Goal: Transaction & Acquisition: Purchase product/service

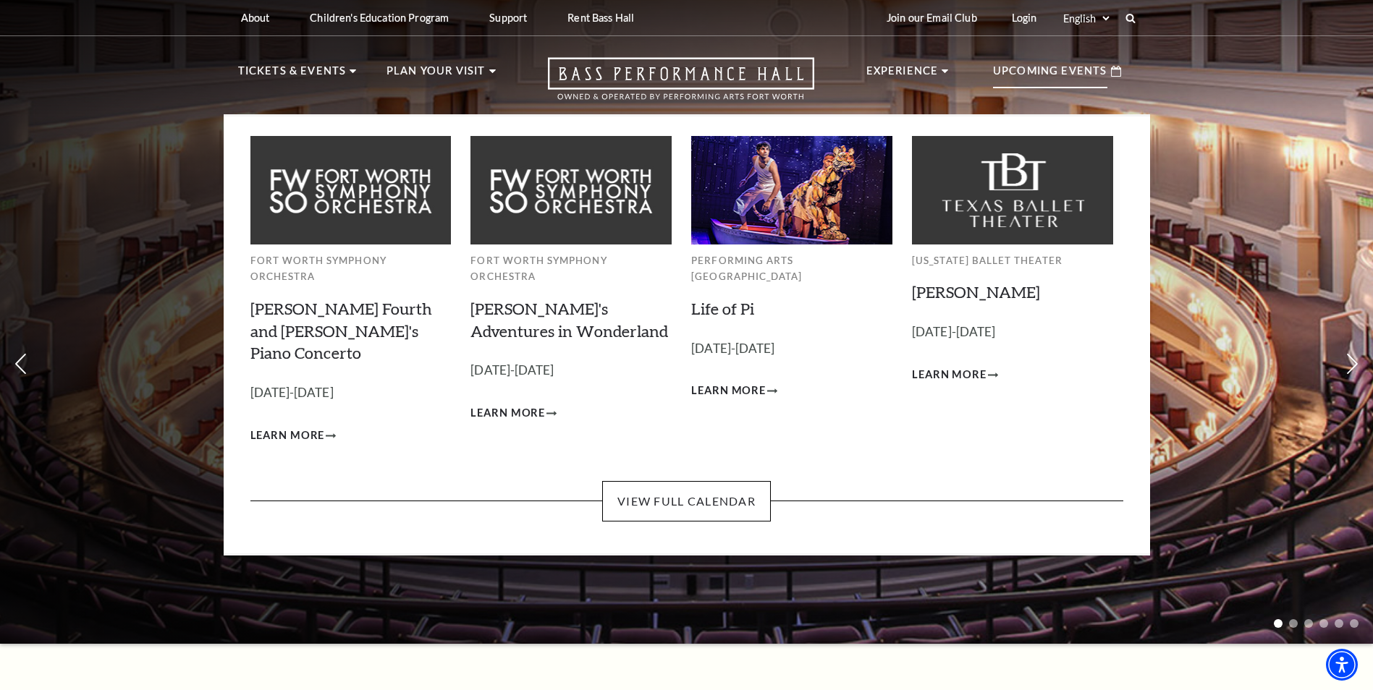
click at [1098, 75] on p "Upcoming Events" at bounding box center [1050, 75] width 114 height 26
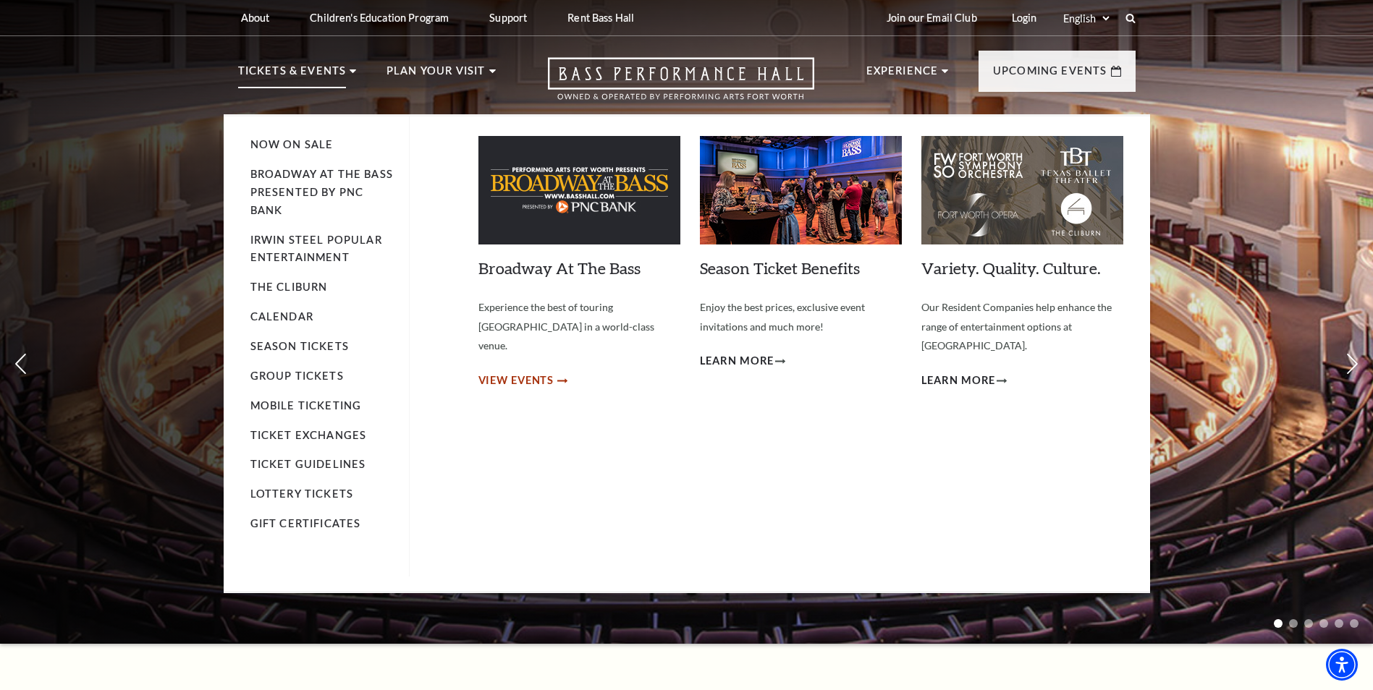
click at [486, 372] on span "View Events" at bounding box center [516, 381] width 76 height 18
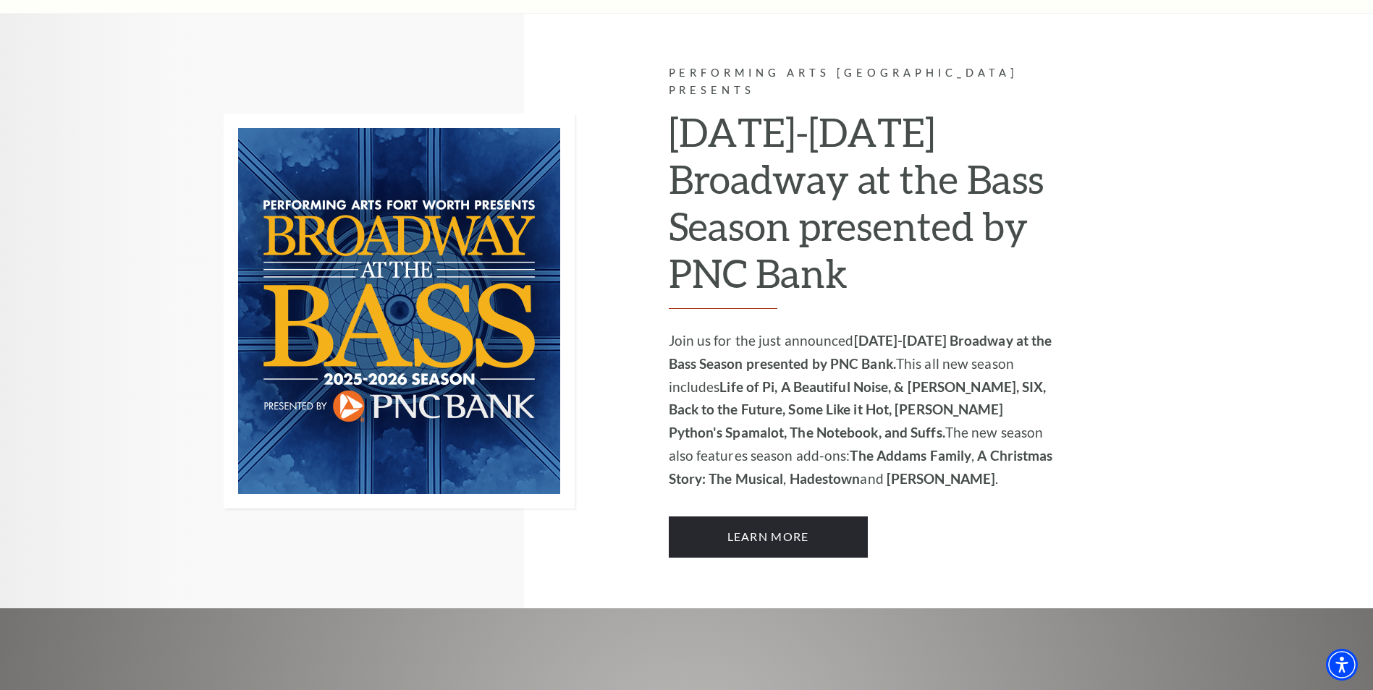
scroll to position [1086, 0]
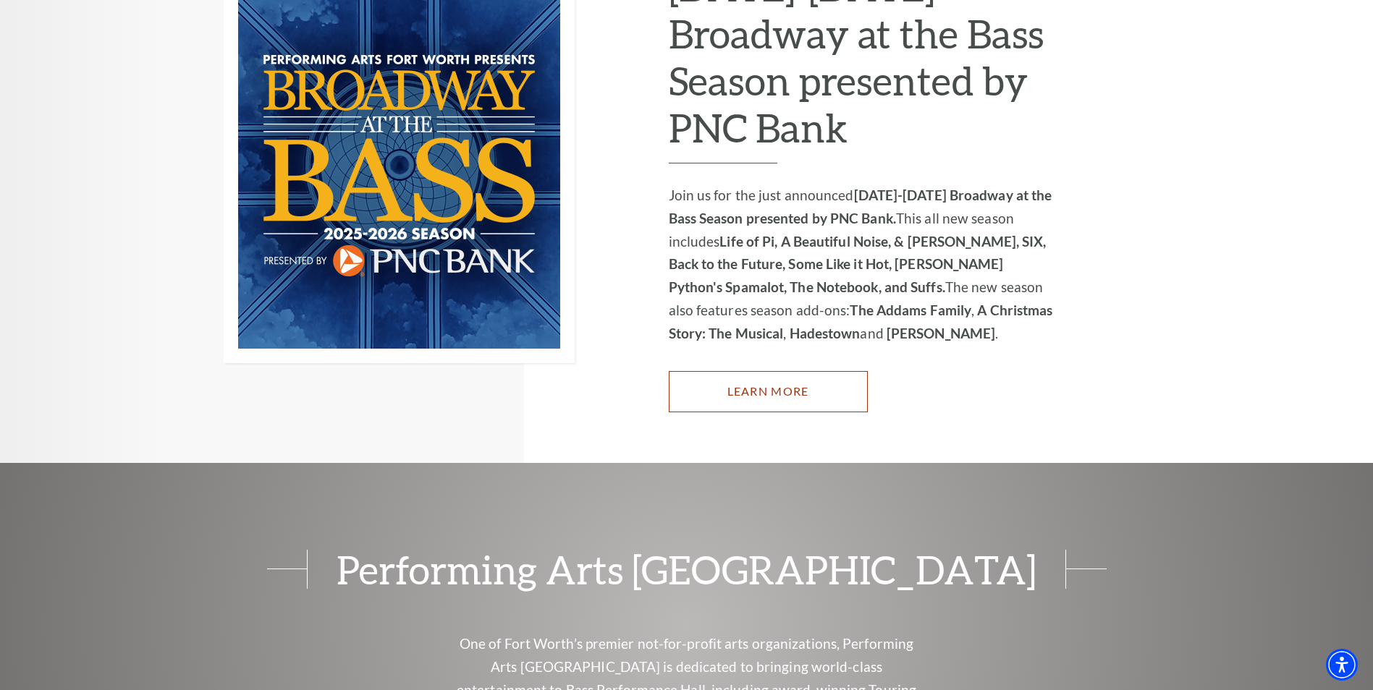
click at [798, 373] on link "Learn More" at bounding box center [768, 391] width 199 height 41
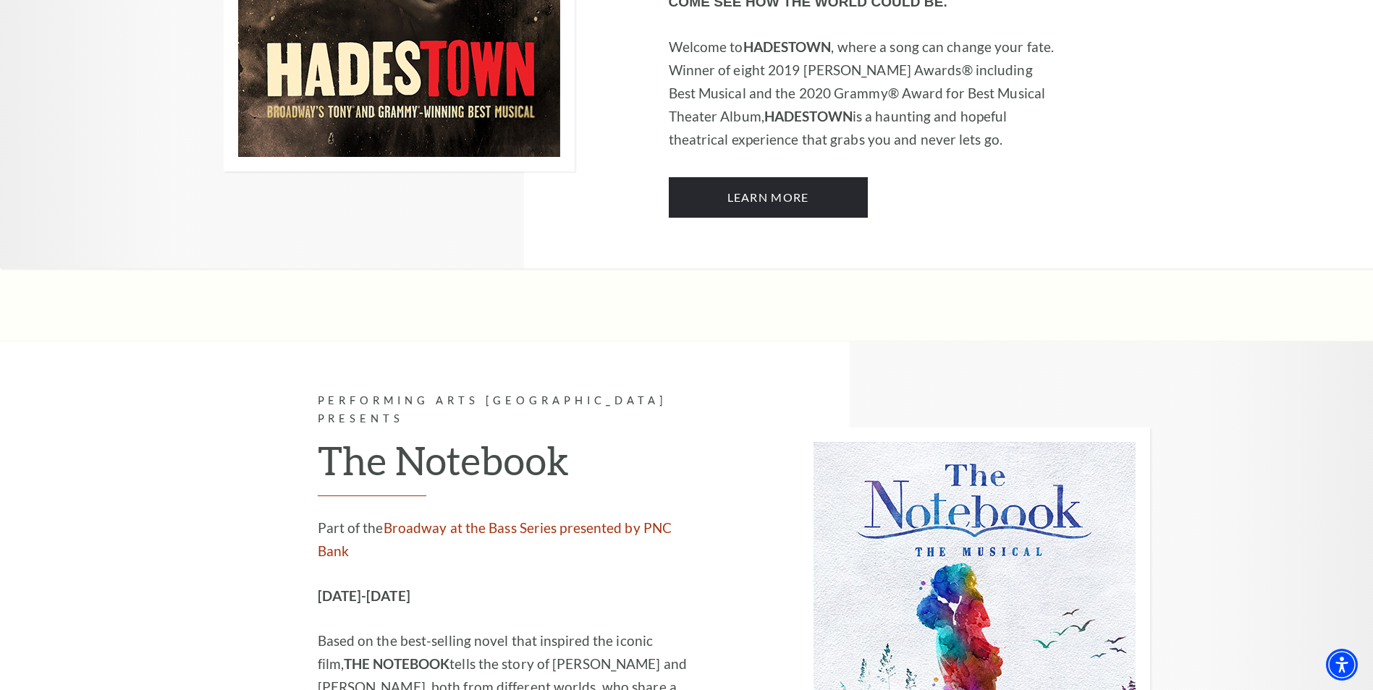
scroll to position [9191, 0]
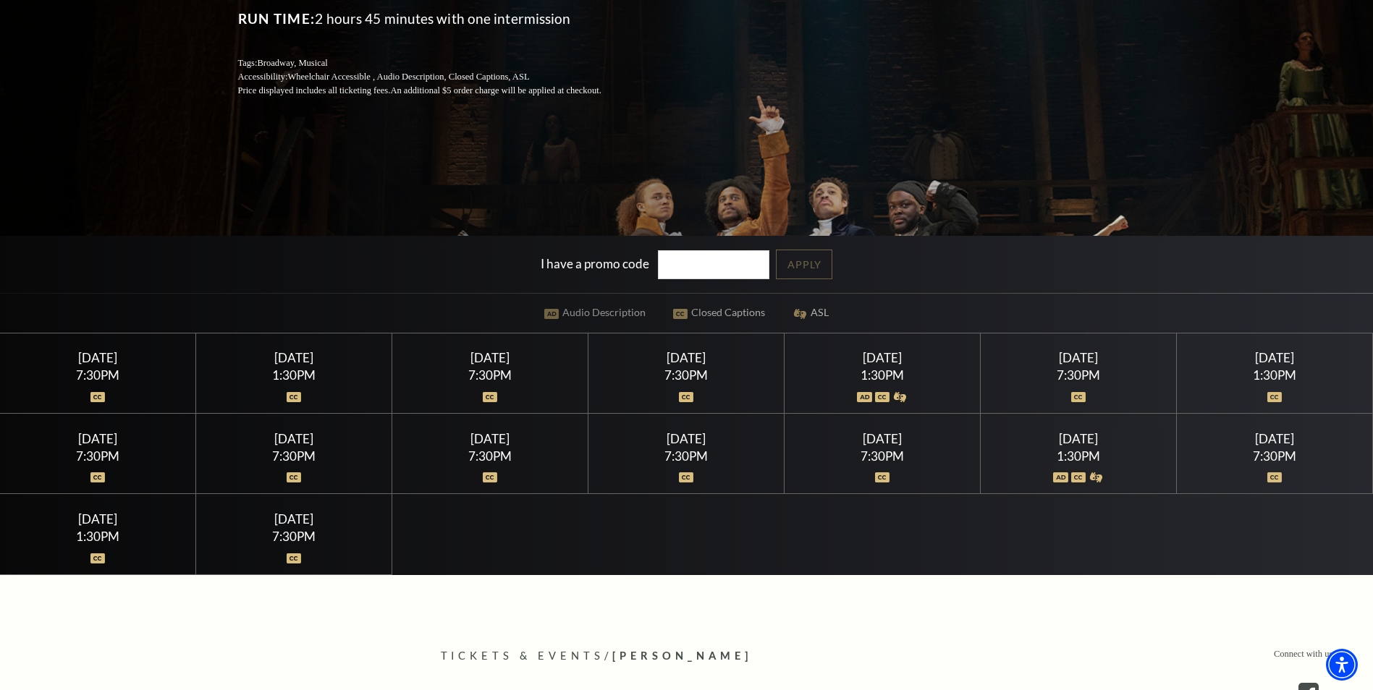
scroll to position [289, 0]
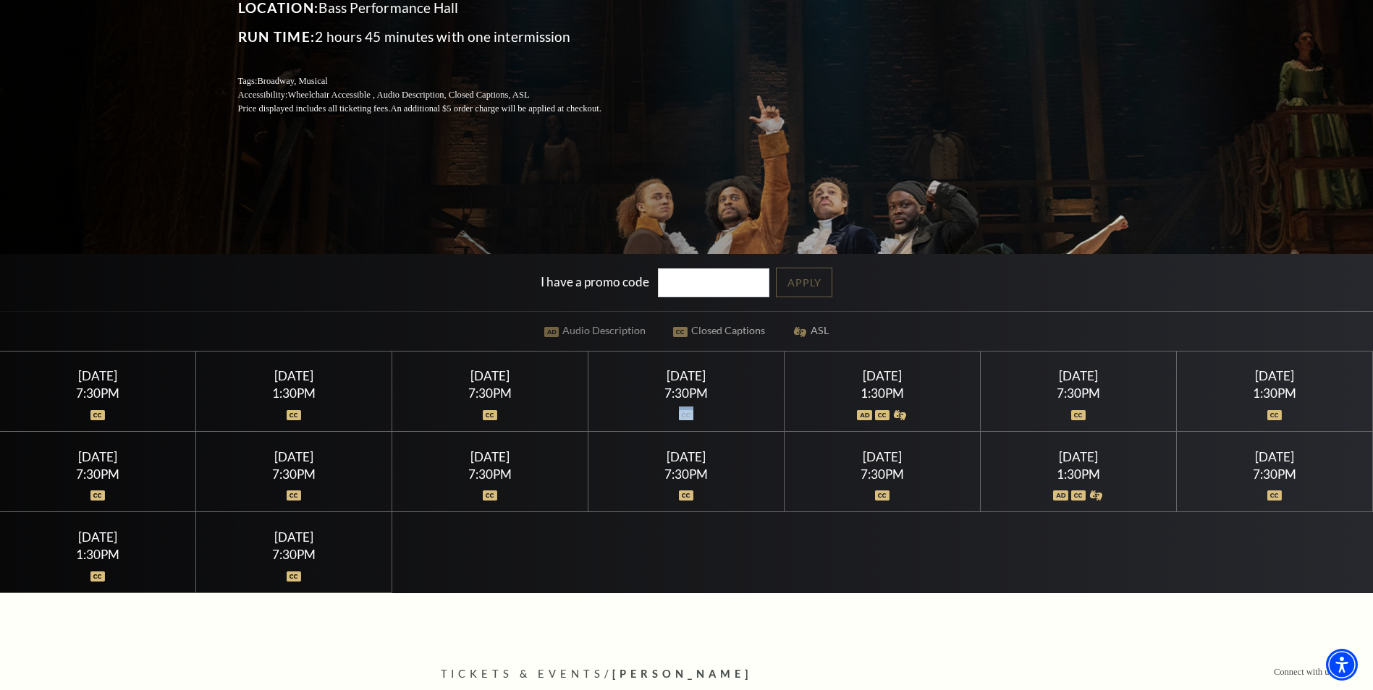
click at [691, 410] on div at bounding box center [686, 406] width 161 height 14
drag, startPoint x: 691, startPoint y: 410, endPoint x: 675, endPoint y: 381, distance: 33.0
click at [675, 381] on div "Friday July 17" at bounding box center [686, 375] width 161 height 15
click at [502, 378] on div "Thursday July 16" at bounding box center [490, 375] width 161 height 15
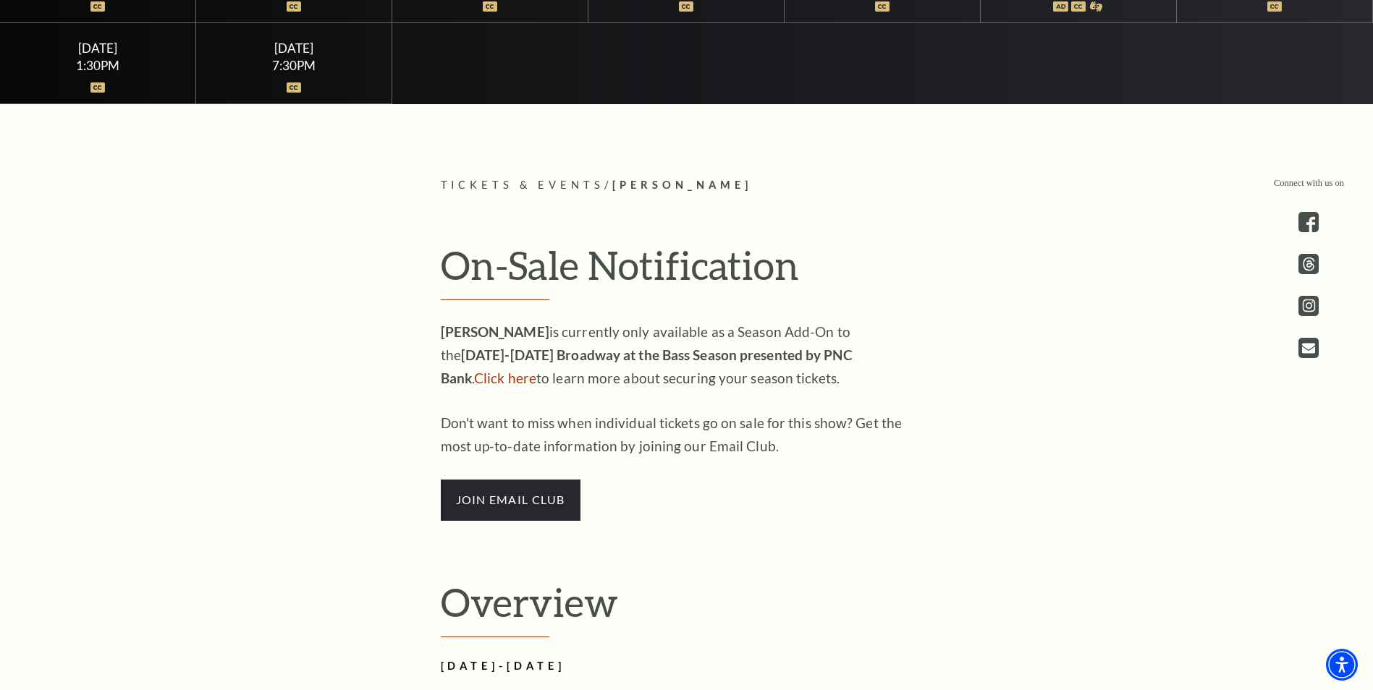
scroll to position [796, 0]
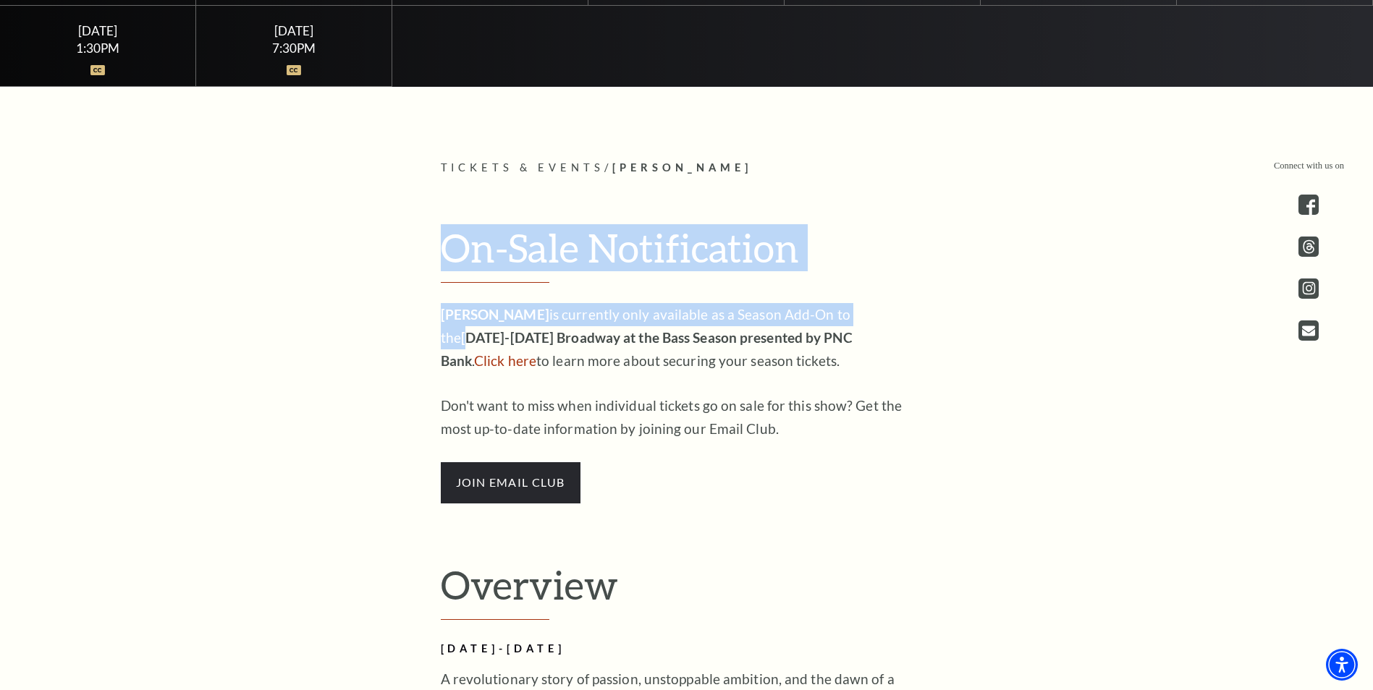
drag, startPoint x: 408, startPoint y: 232, endPoint x: 842, endPoint y: 292, distance: 437.7
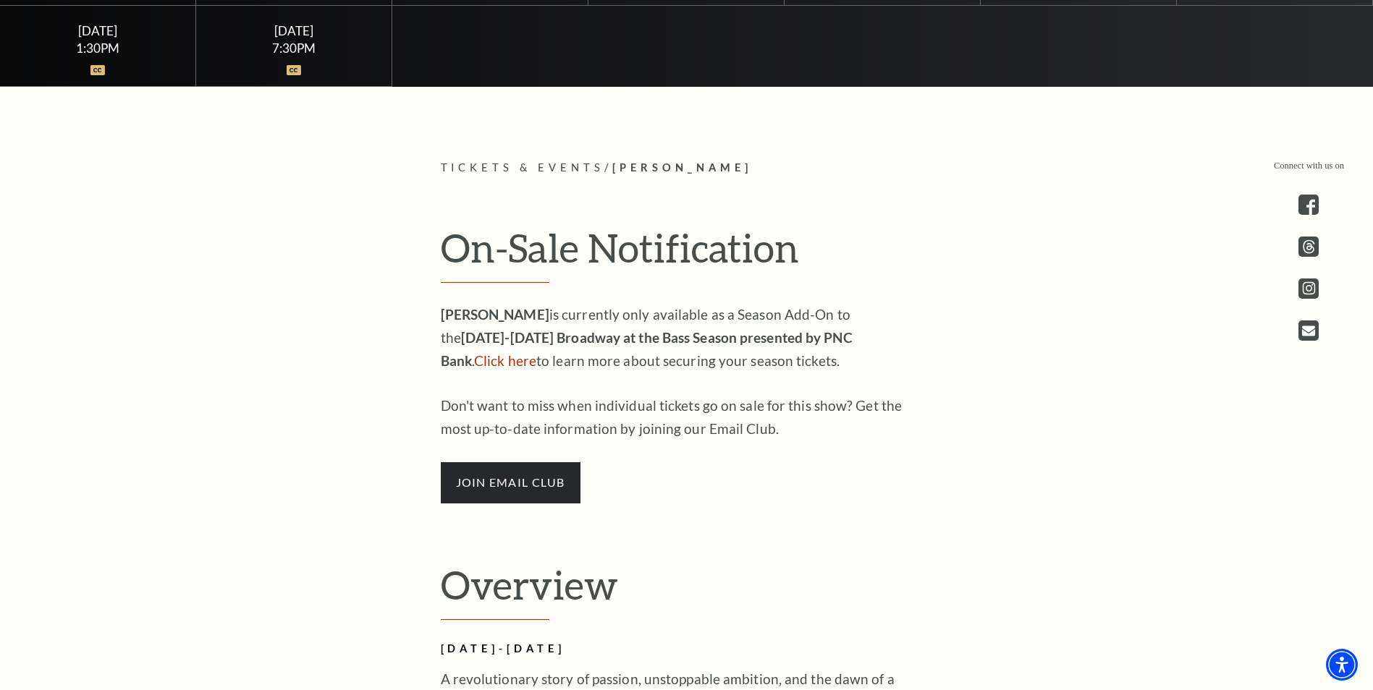
drag, startPoint x: 842, startPoint y: 292, endPoint x: 761, endPoint y: 486, distance: 209.9
click at [768, 490] on p "join email club" at bounding box center [676, 482] width 470 height 41
click at [549, 486] on span "join email club" at bounding box center [511, 482] width 140 height 41
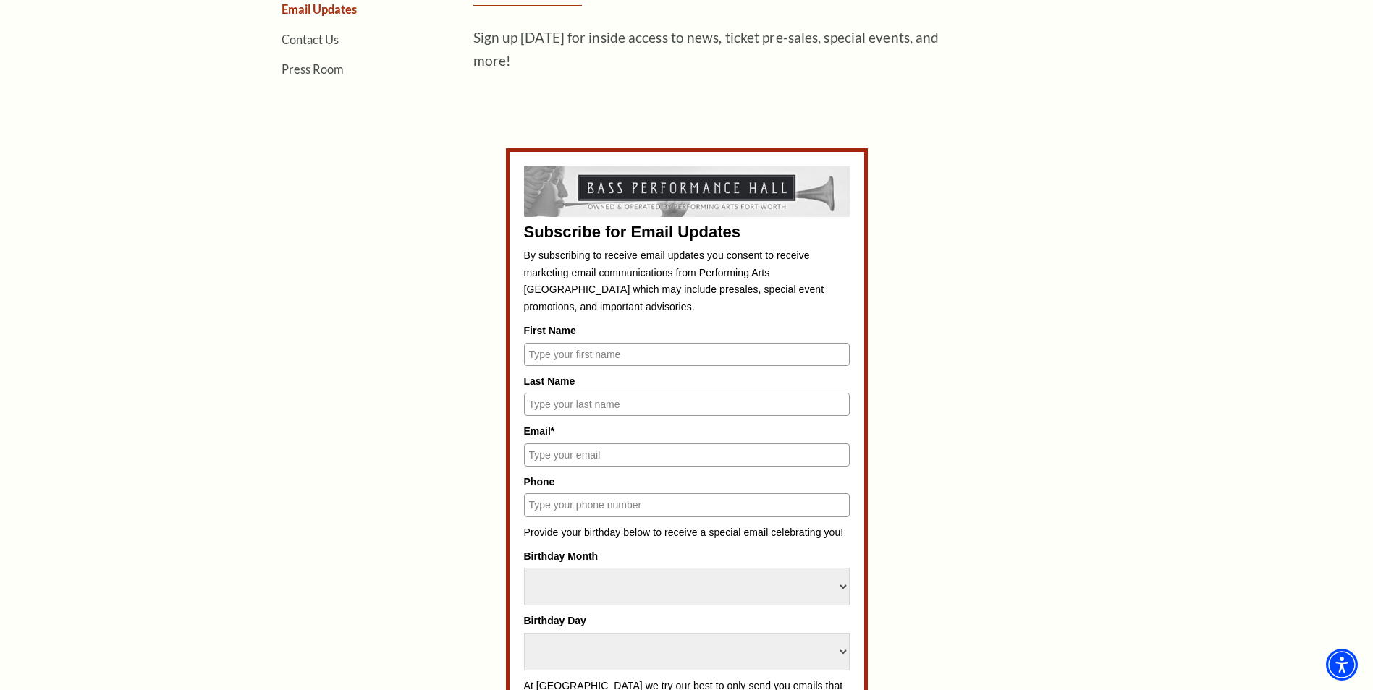
scroll to position [434, 0]
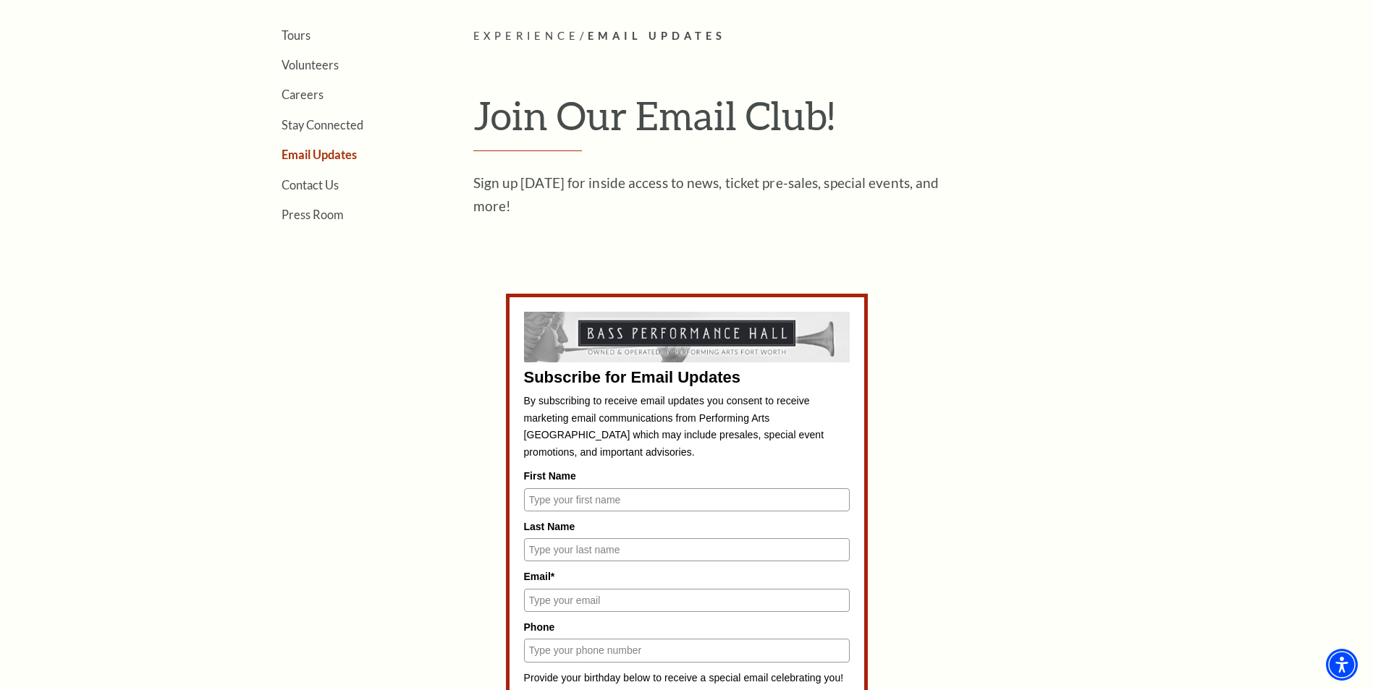
click at [700, 502] on input "First Name" at bounding box center [687, 499] width 326 height 23
type input "[PERSON_NAME]"
type input "emma.thompson28@gmail.com"
type input "2146085101"
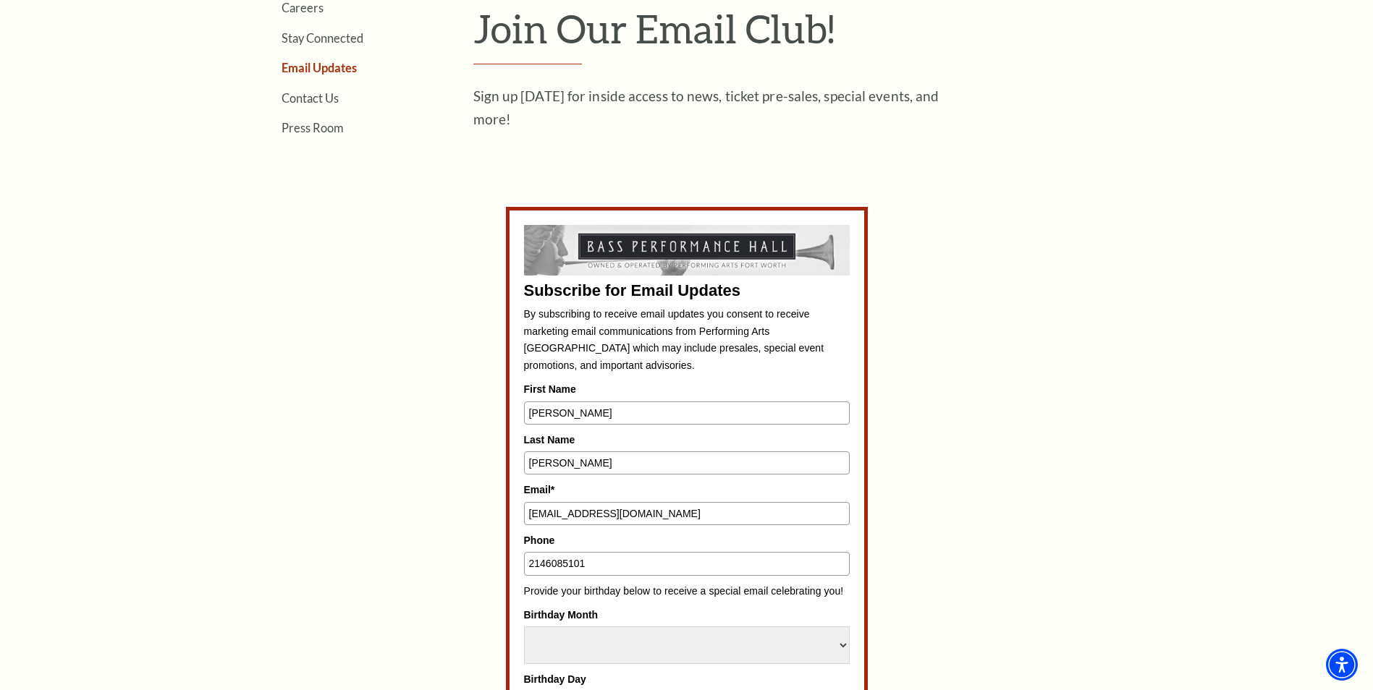
scroll to position [651, 0]
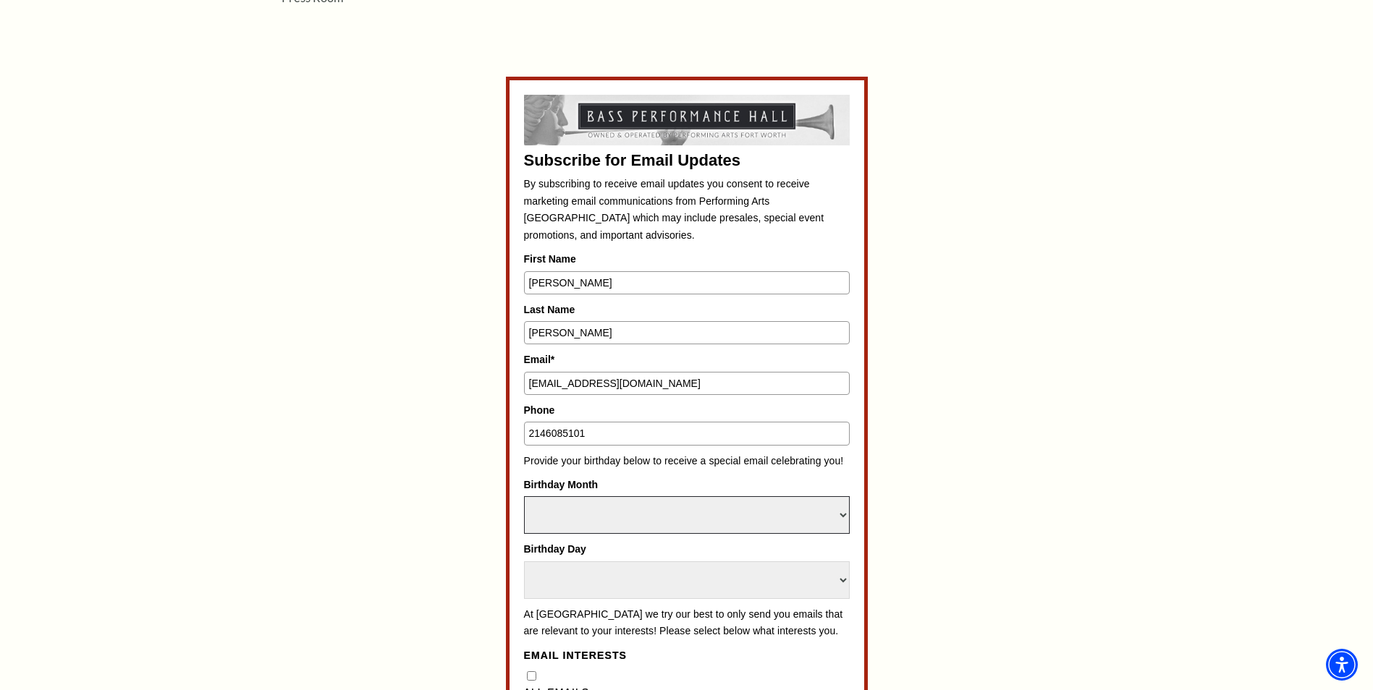
click at [731, 520] on select "Select Month January February March April May June July August September Octobe…" at bounding box center [687, 515] width 326 height 38
select select "May"
click at [524, 496] on select "Select Month January February March April May June July August September Octobe…" at bounding box center [687, 515] width 326 height 38
click at [677, 580] on select "Select Day 1 2 3 4 5 6 7 8 9 10 11 12 13 14 15 16 17 18 19 20 21 22 23 24 25 26…" at bounding box center [687, 581] width 326 height 38
select select "28"
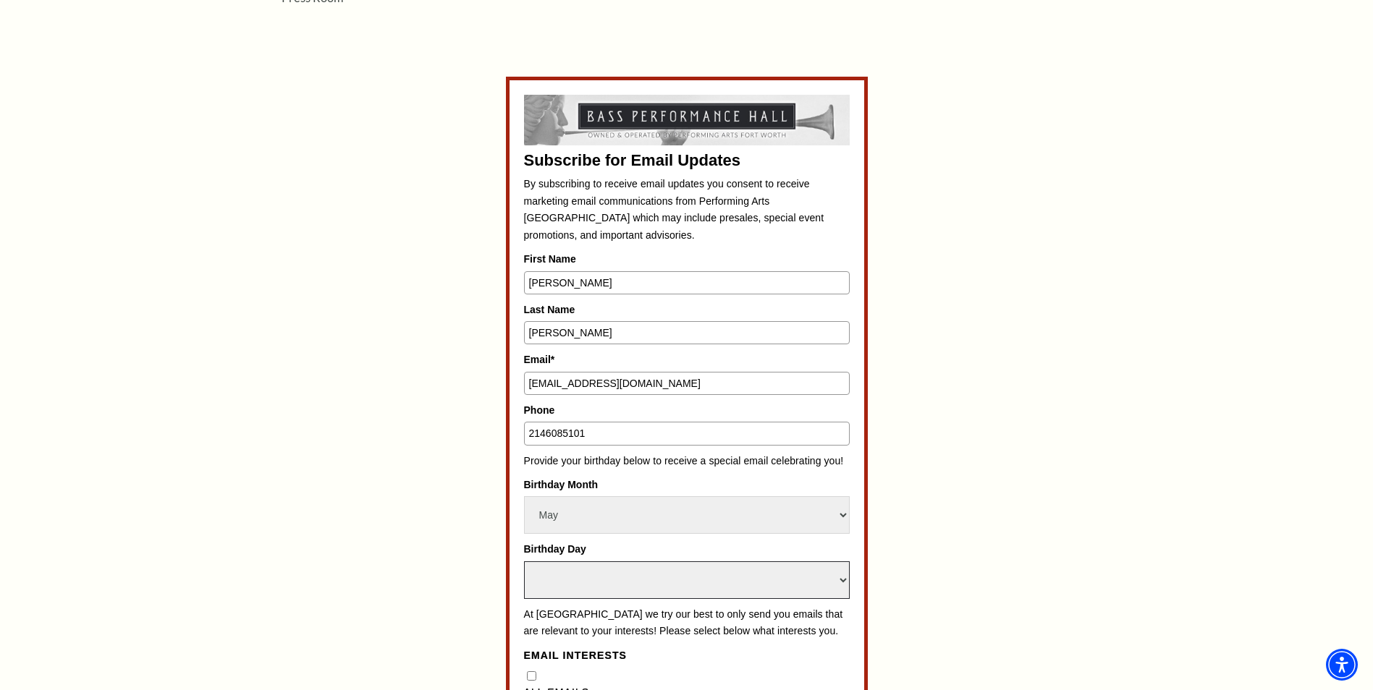
click at [524, 562] on select "Select Day 1 2 3 4 5 6 7 8 9 10 11 12 13 14 15 16 17 18 19 20 21 22 23 24 25 26…" at bounding box center [687, 581] width 326 height 38
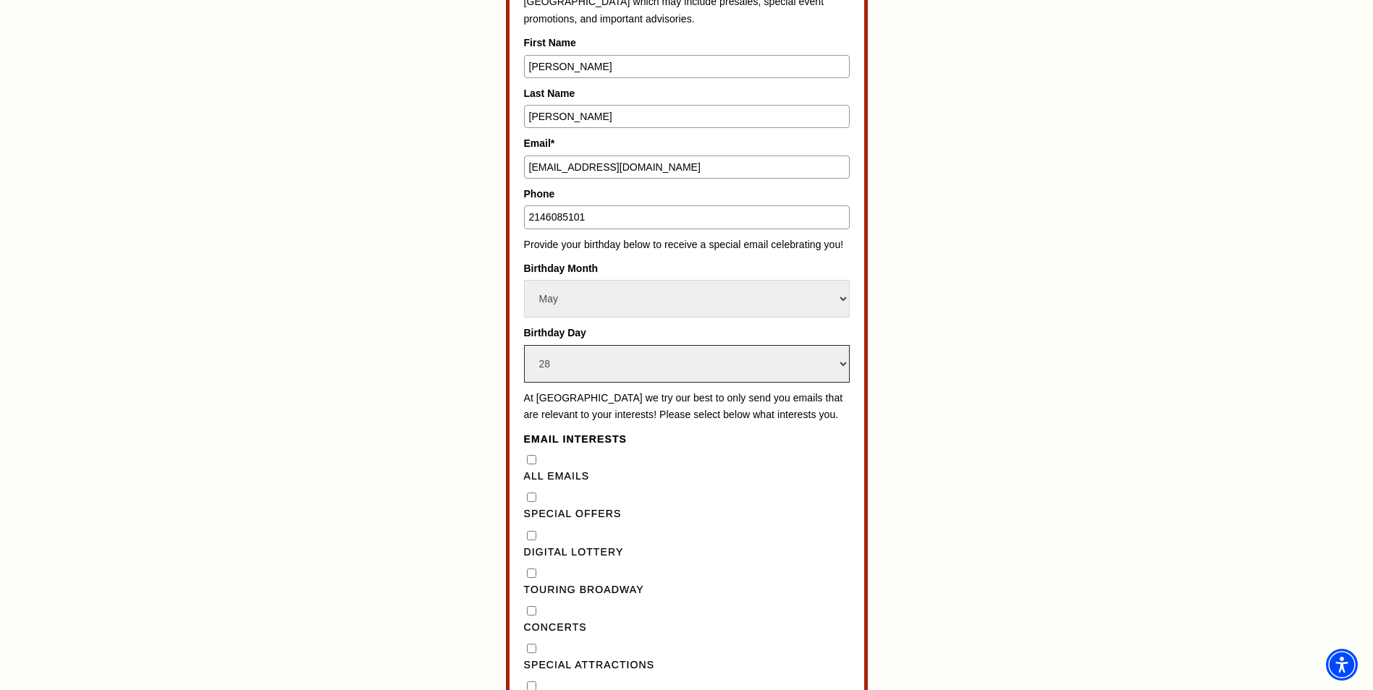
scroll to position [868, 0]
click at [531, 483] on div "All Emails" at bounding box center [687, 468] width 326 height 33
click at [531, 464] on Emails"] "All Emails" at bounding box center [531, 458] width 9 height 9
checkbox Emails"] "true"
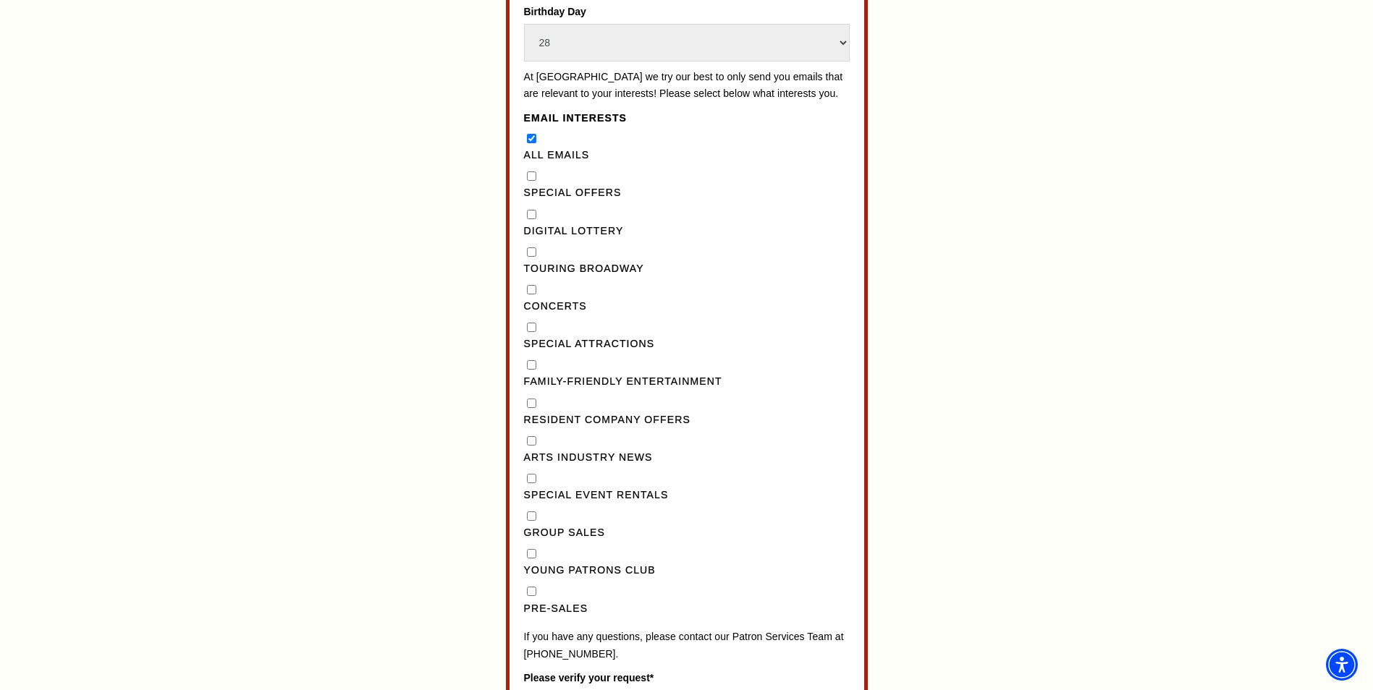
scroll to position [1447, 0]
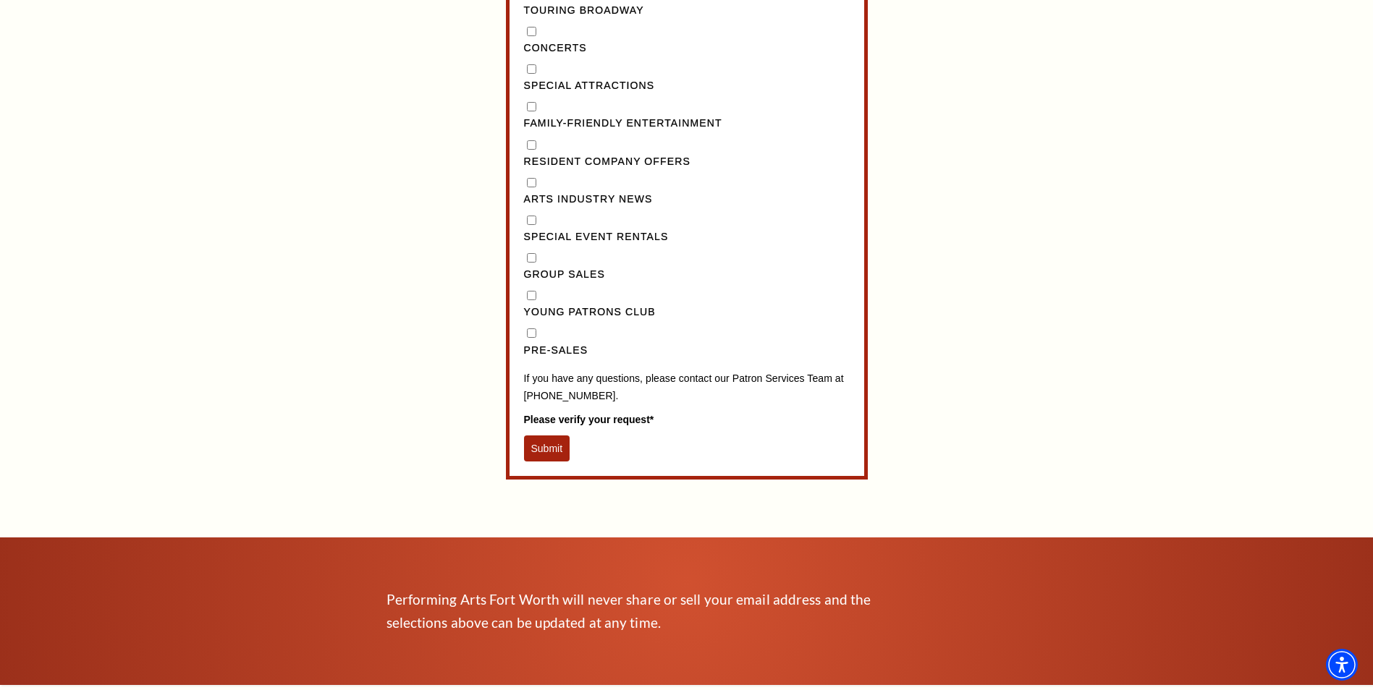
click at [537, 462] on button "Submit" at bounding box center [547, 449] width 46 height 26
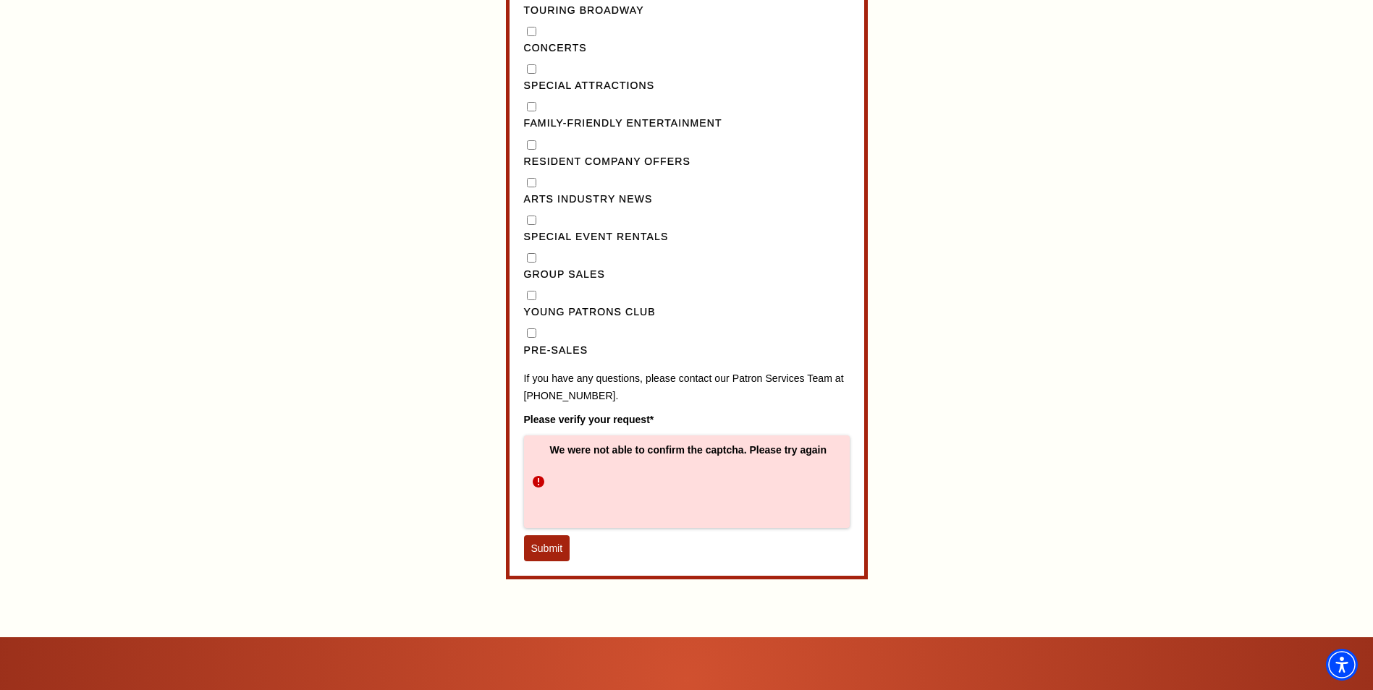
click at [549, 562] on button "Submit" at bounding box center [547, 549] width 46 height 26
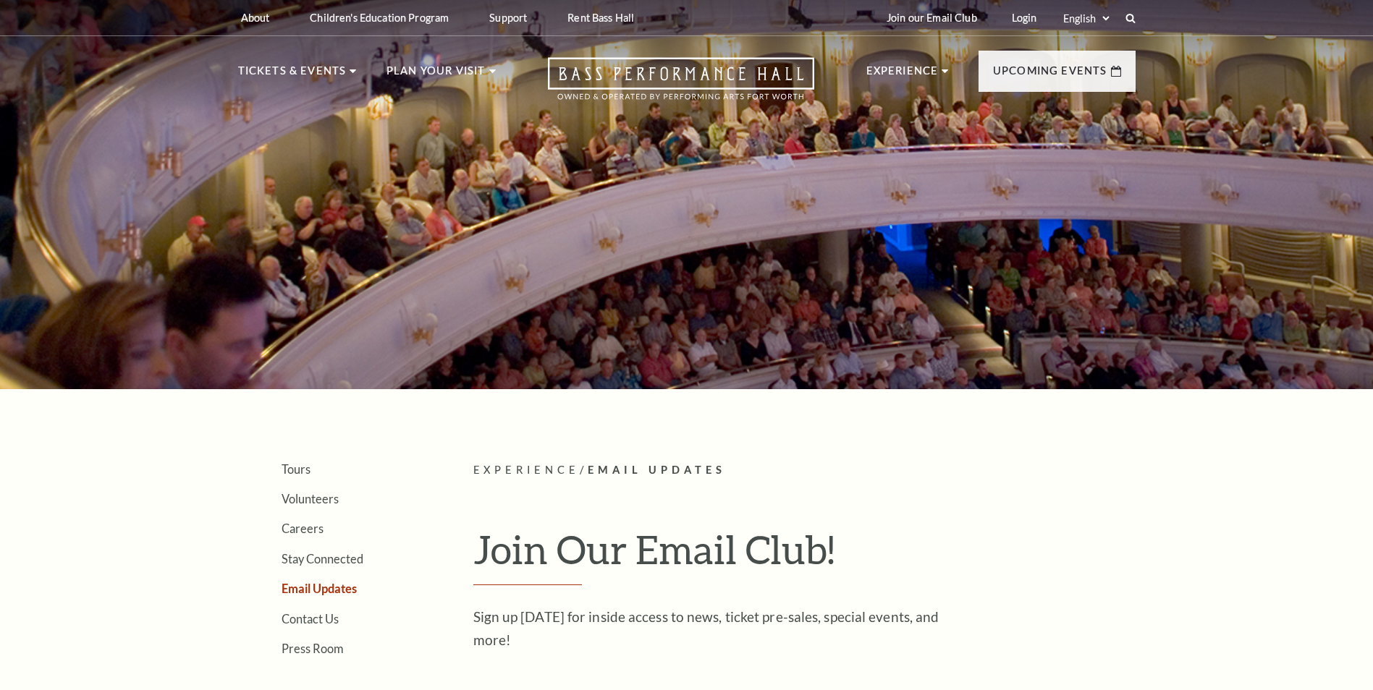
select select "May"
select select "28"
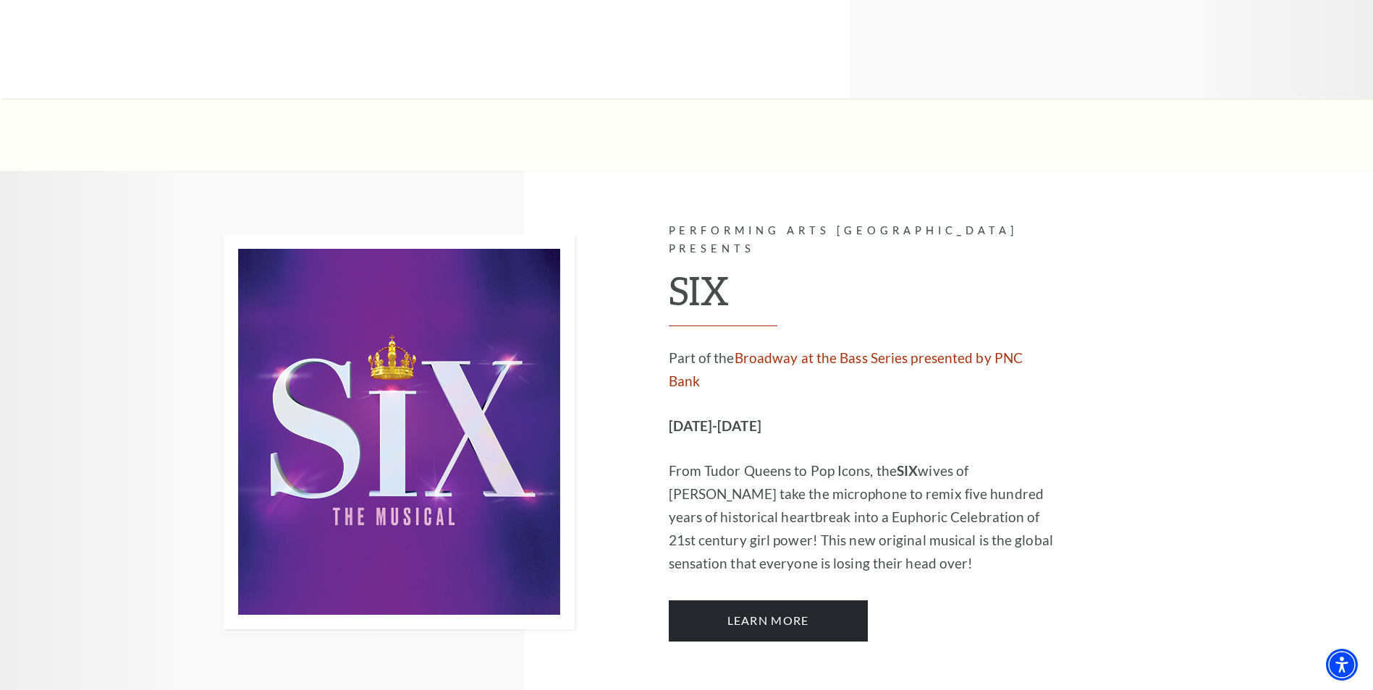
drag, startPoint x: 794, startPoint y: 353, endPoint x: 803, endPoint y: 347, distance: 11.0
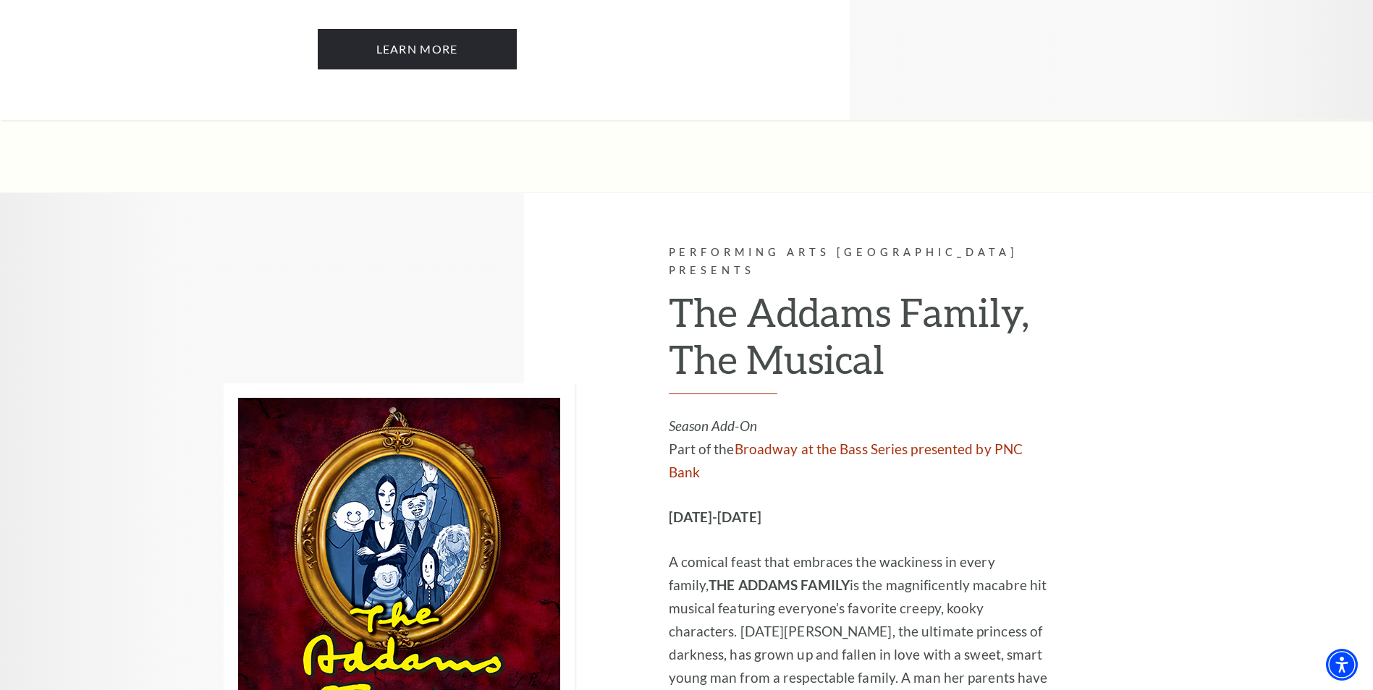
scroll to position [2909, 0]
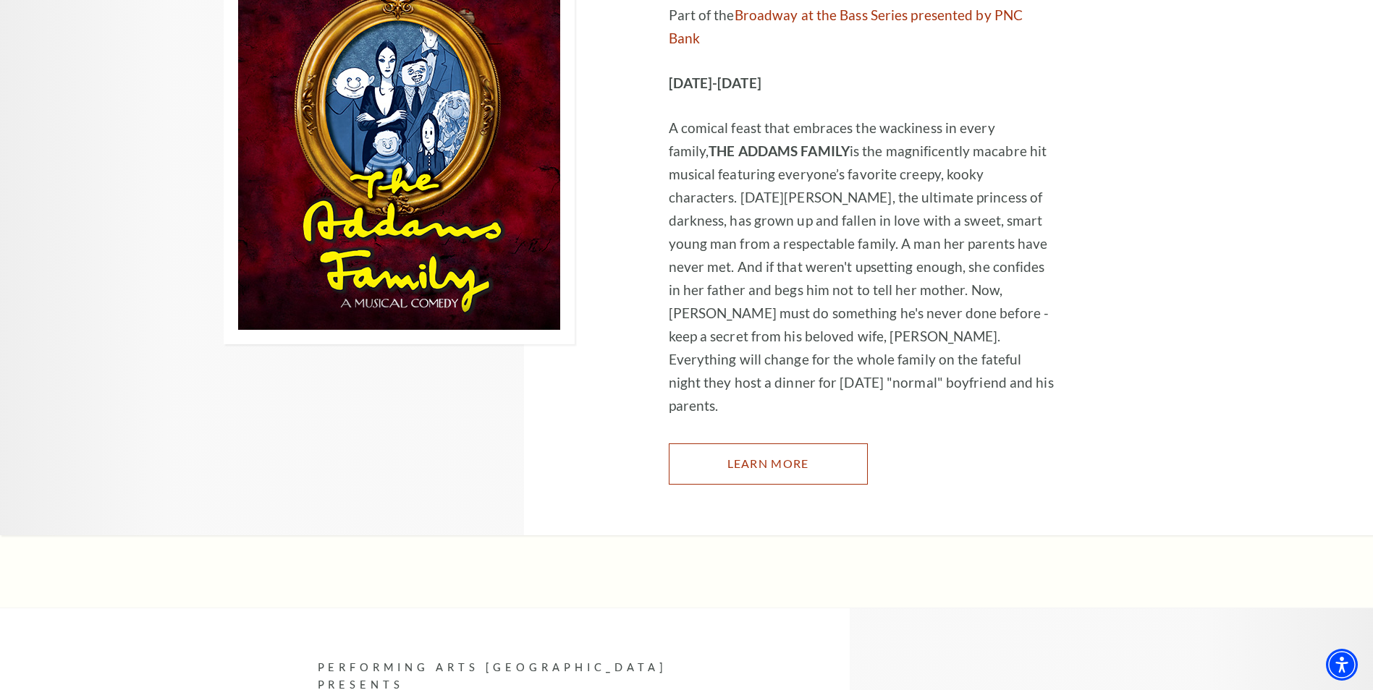
click at [708, 444] on link "Learn More" at bounding box center [768, 464] width 199 height 41
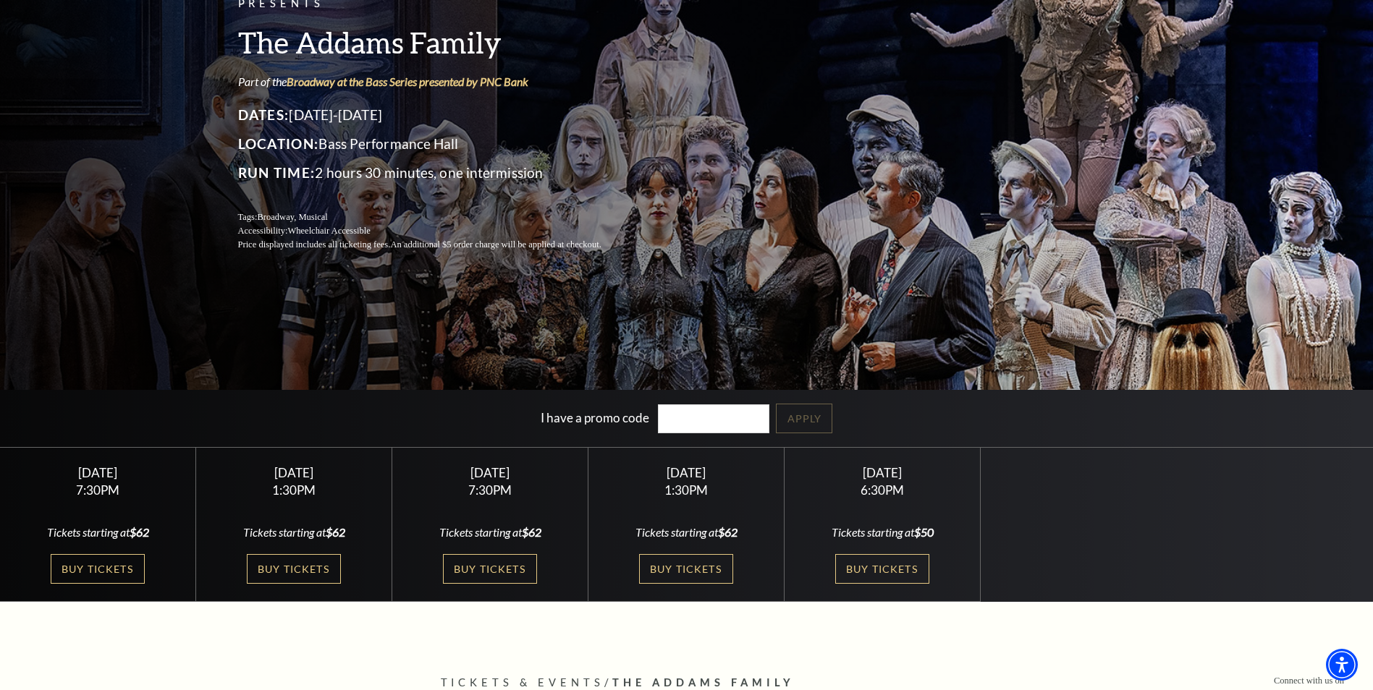
scroll to position [362, 0]
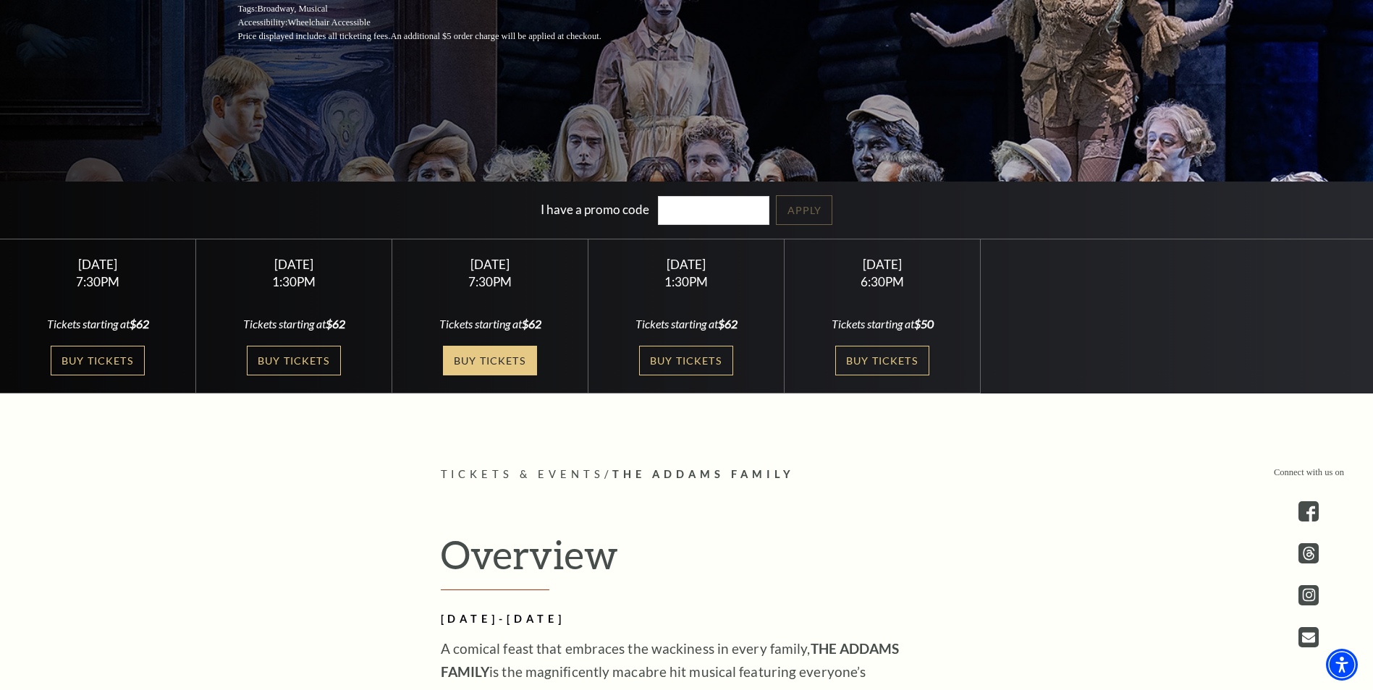
click at [515, 360] on link "Buy Tickets" at bounding box center [490, 361] width 94 height 30
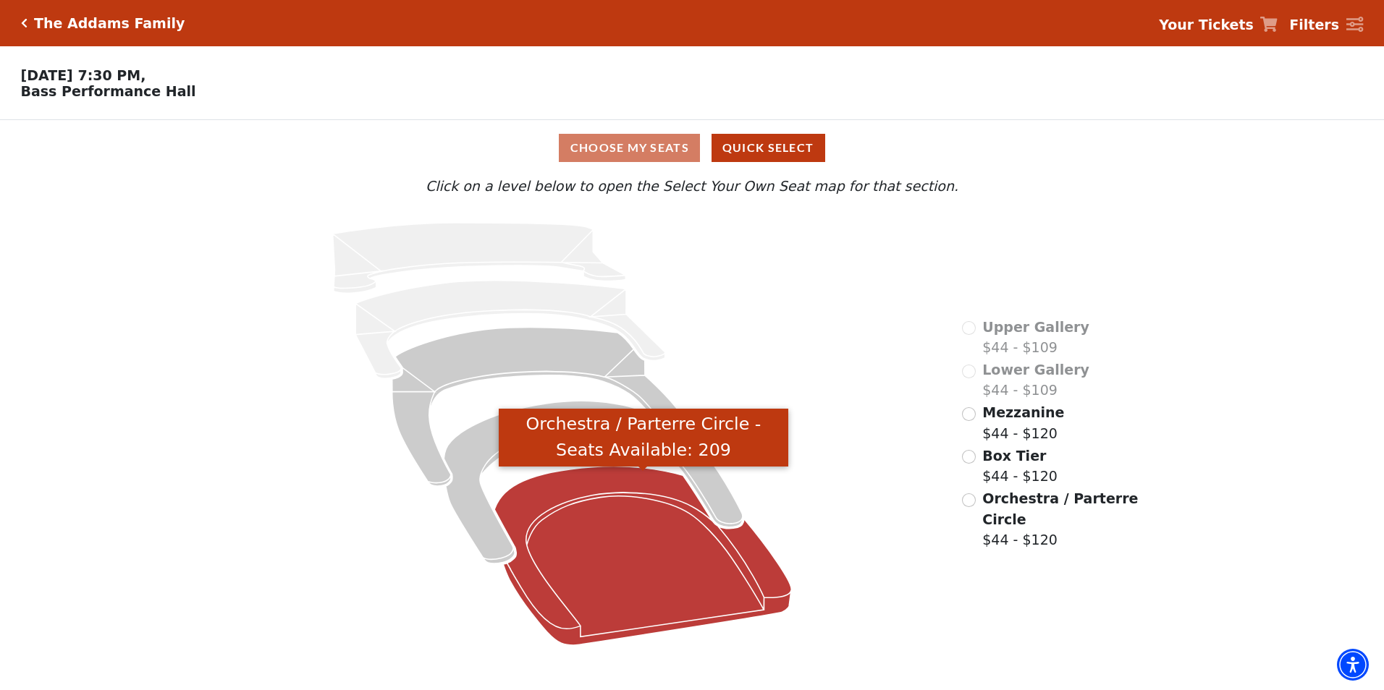
click at [609, 574] on icon "Orchestra / Parterre Circle - Seats Available: 209" at bounding box center [642, 556] width 297 height 179
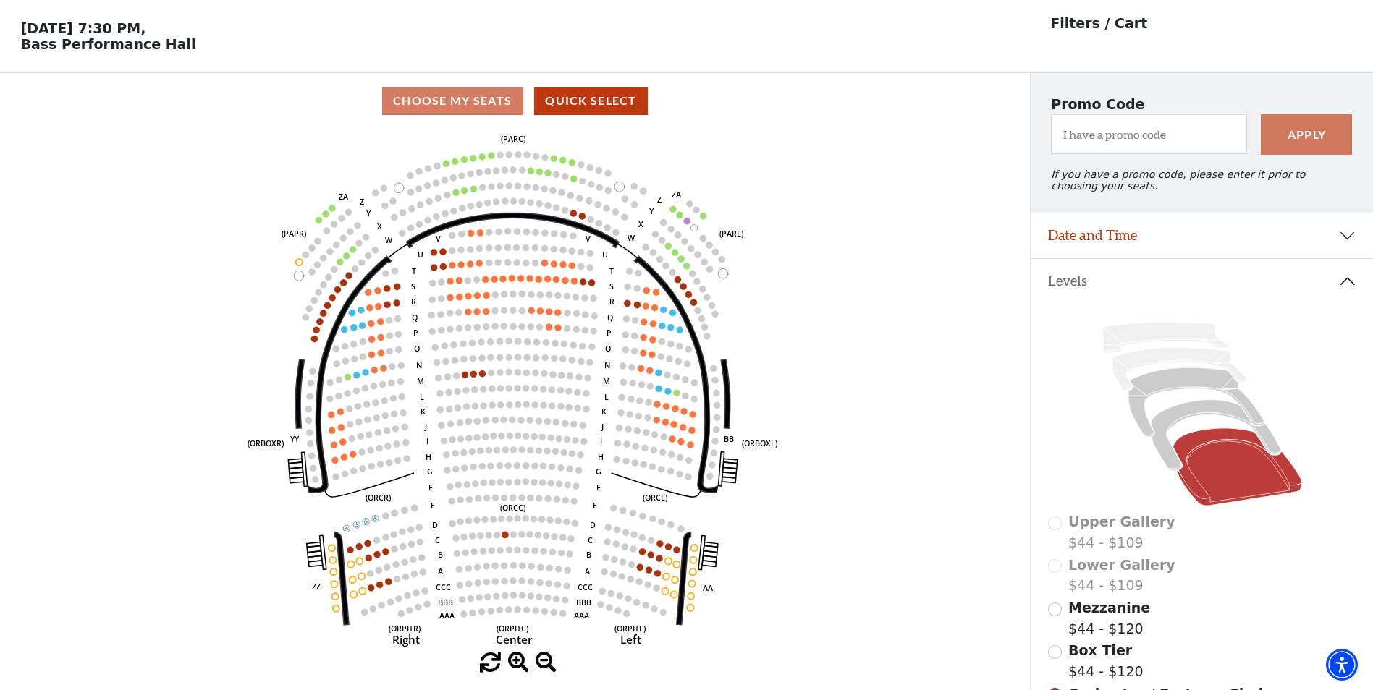
scroll to position [67, 0]
